Goal: Book appointment/travel/reservation

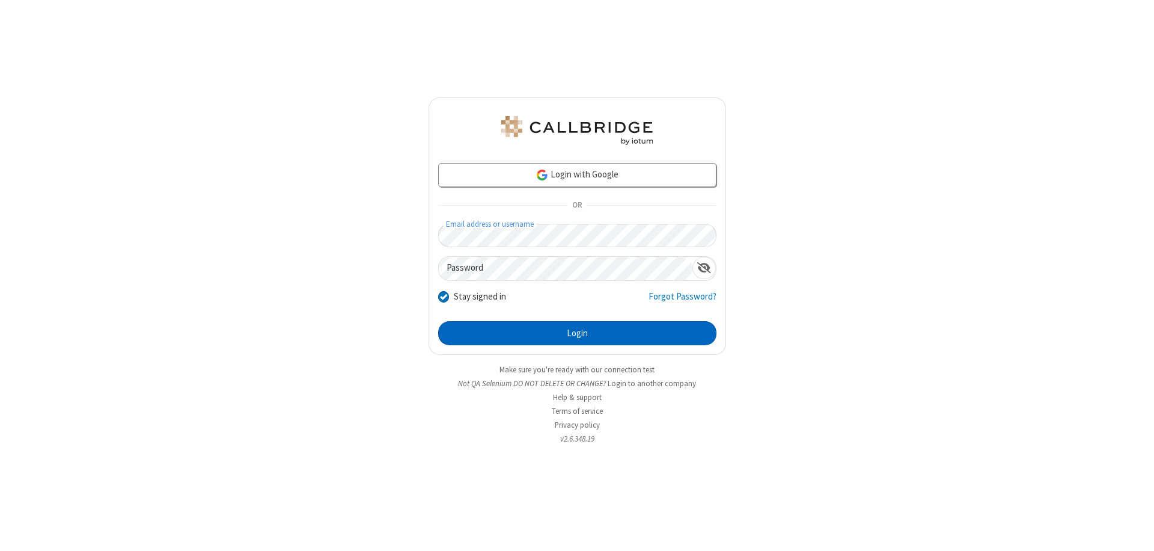
click at [577, 333] on button "Login" at bounding box center [577, 333] width 278 height 24
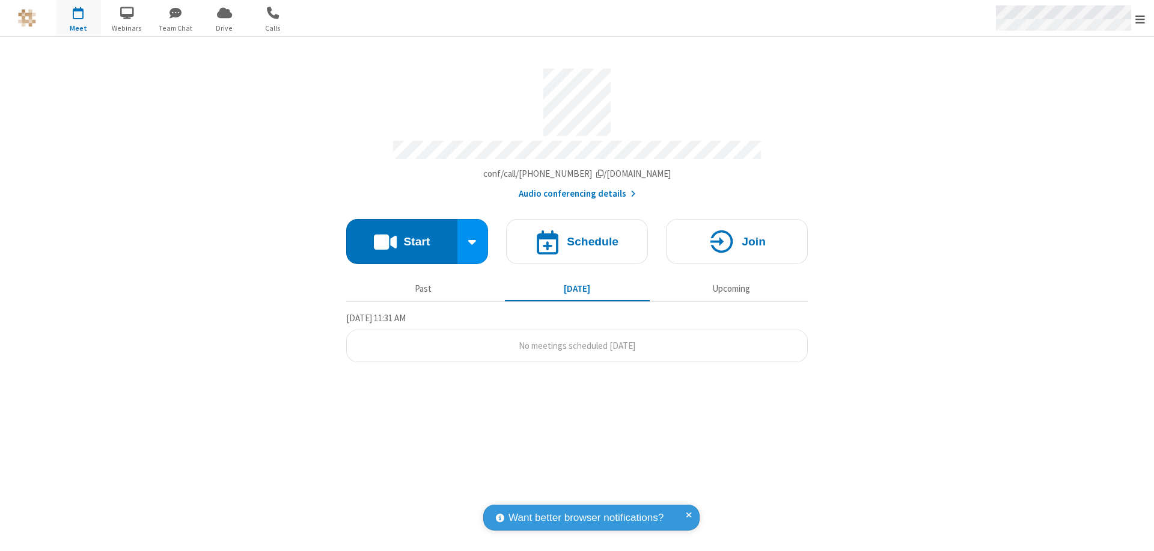
click at [1141, 19] on span "Open menu" at bounding box center [1141, 19] width 10 height 12
click at [78, 18] on span "button" at bounding box center [78, 12] width 45 height 20
click at [577, 236] on h4 "Schedule" at bounding box center [593, 241] width 52 height 11
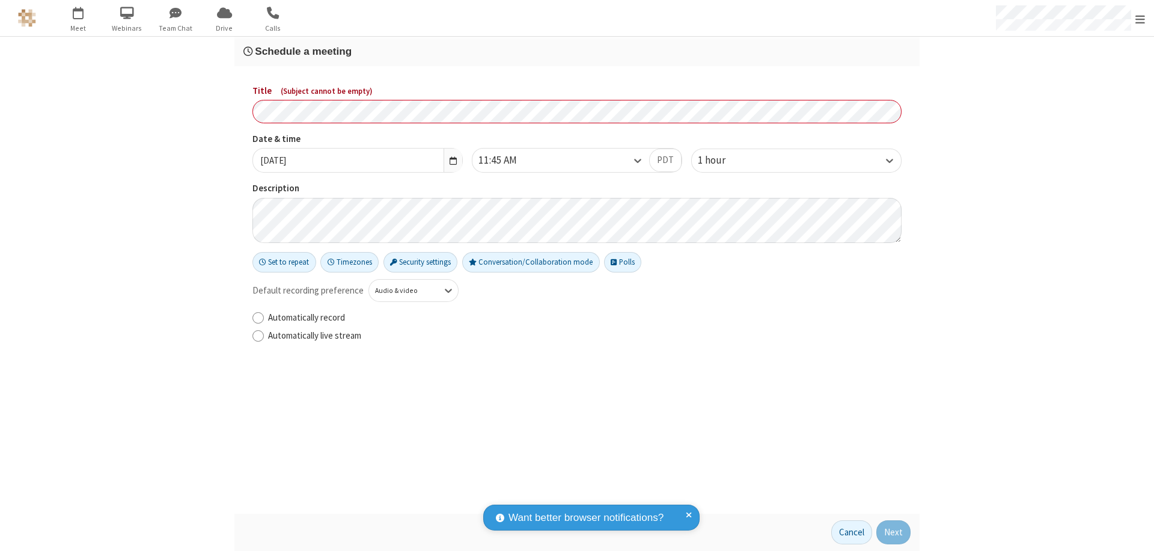
click at [577, 51] on h3 "Schedule a meeting" at bounding box center [577, 51] width 667 height 11
